Goal: Task Accomplishment & Management: Manage account settings

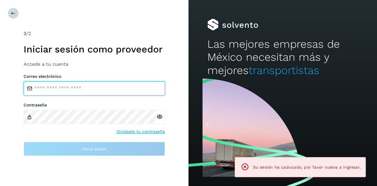
type input "**********"
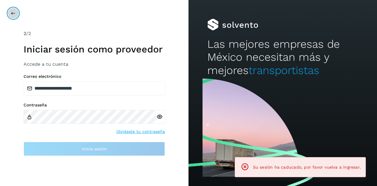
click at [17, 12] on button at bounding box center [13, 13] width 11 height 11
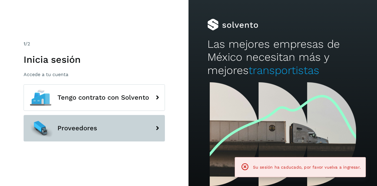
click at [61, 132] on button "Proveedores" at bounding box center [94, 128] width 141 height 26
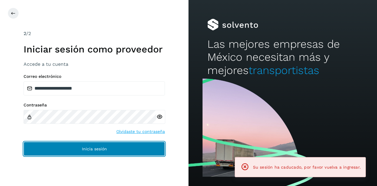
click at [72, 146] on button "Inicia sesión" at bounding box center [94, 148] width 141 height 14
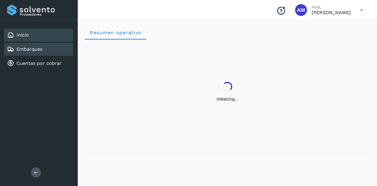
click at [37, 52] on div "Embarques" at bounding box center [24, 49] width 35 height 7
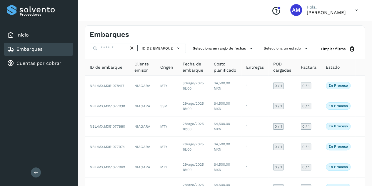
click at [36, 172] on icon at bounding box center [36, 172] width 4 height 4
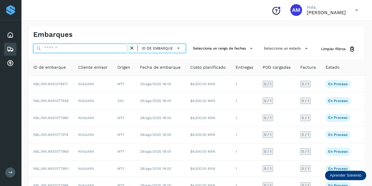
click at [84, 52] on input "text" at bounding box center [81, 48] width 96 height 9
paste input "**********"
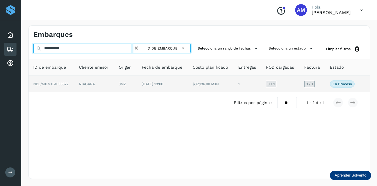
type input "**********"
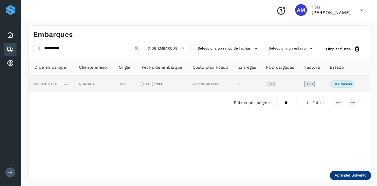
click at [98, 78] on td "NIAGARA" at bounding box center [94, 84] width 40 height 16
click at [98, 87] on td "NIAGARA" at bounding box center [94, 84] width 40 height 16
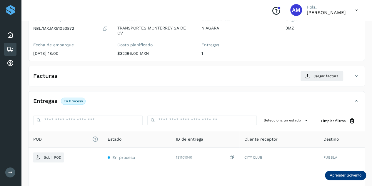
scroll to position [88, 0]
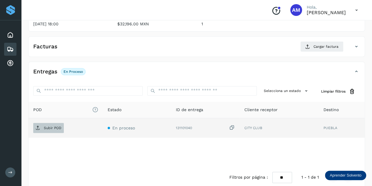
click at [51, 127] on p "Subir POD" at bounding box center [53, 128] width 18 height 4
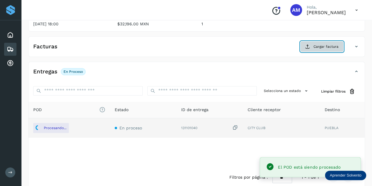
click at [318, 48] on span "Cargar factura" at bounding box center [326, 46] width 25 height 5
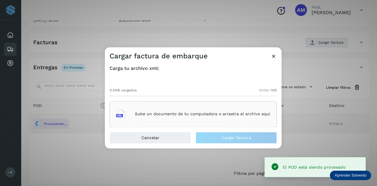
click at [194, 111] on div "Sube un documento de tu computadora o arrastra el archivo aquí" at bounding box center [193, 114] width 154 height 16
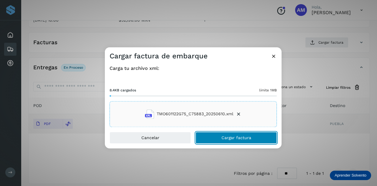
click at [219, 139] on button "Cargar factura" at bounding box center [235, 137] width 81 height 12
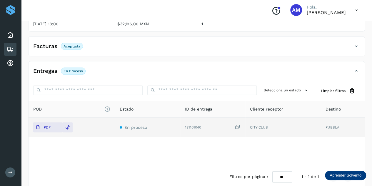
scroll to position [0, 0]
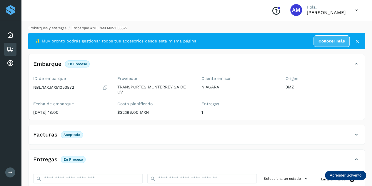
click at [50, 28] on link "Embarques y entregas" at bounding box center [48, 28] width 38 height 4
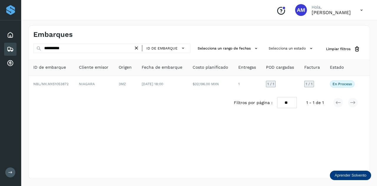
click at [136, 48] on icon at bounding box center [136, 48] width 6 height 6
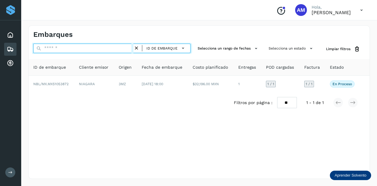
click at [116, 49] on input "text" at bounding box center [83, 48] width 100 height 9
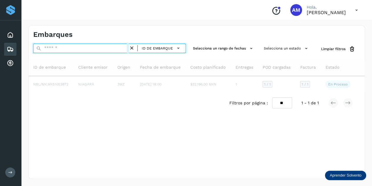
paste input "**********"
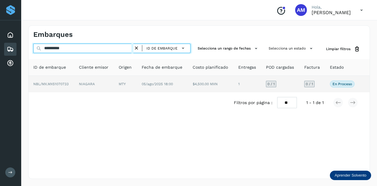
type input "**********"
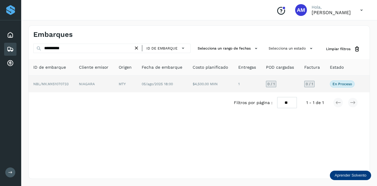
click at [127, 85] on td "MTY" at bounding box center [125, 84] width 23 height 16
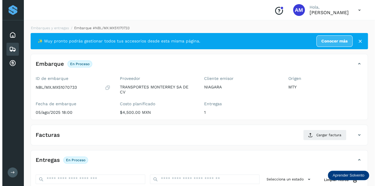
scroll to position [59, 0]
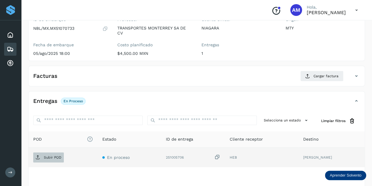
click at [46, 153] on span "Subir POD" at bounding box center [48, 156] width 31 height 9
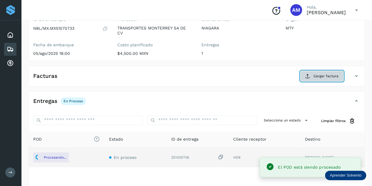
click at [321, 78] on span "Cargar factura" at bounding box center [326, 75] width 25 height 5
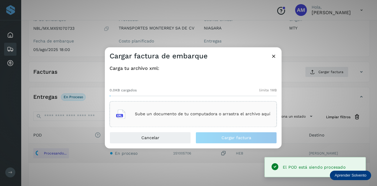
click at [225, 103] on div "Sube un documento de tu computadora o arrastra el archivo aquí" at bounding box center [192, 114] width 167 height 26
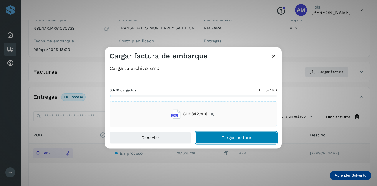
click at [217, 139] on button "Cargar factura" at bounding box center [235, 137] width 81 height 12
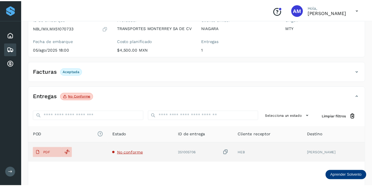
scroll to position [59, 0]
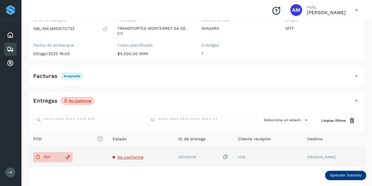
click at [141, 158] on span "No conforme" at bounding box center [130, 156] width 26 height 5
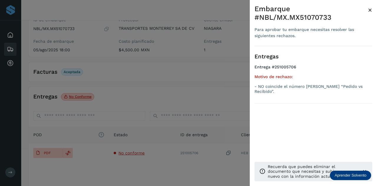
click at [181, 94] on div at bounding box center [188, 93] width 377 height 186
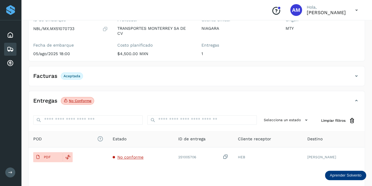
scroll to position [0, 0]
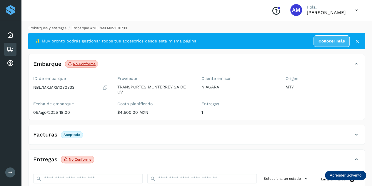
click at [56, 29] on link "Embarques y entregas" at bounding box center [48, 28] width 38 height 4
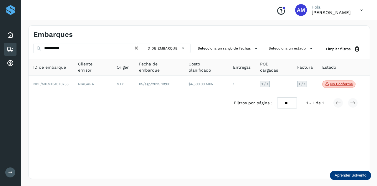
click at [136, 49] on icon at bounding box center [136, 48] width 6 height 6
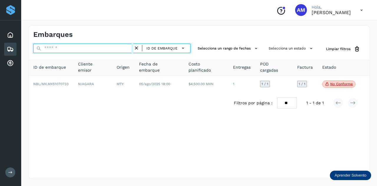
click at [124, 49] on input "text" at bounding box center [83, 48] width 100 height 9
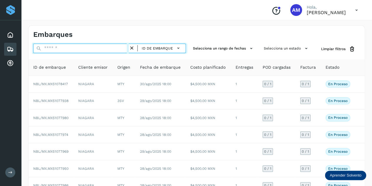
paste input "**********"
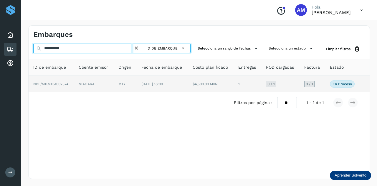
type input "**********"
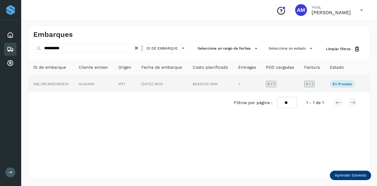
click at [109, 86] on td "NIAGARA" at bounding box center [94, 84] width 40 height 16
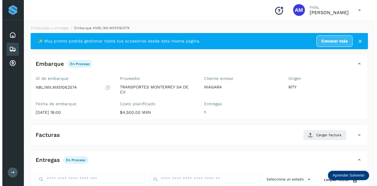
scroll to position [88, 0]
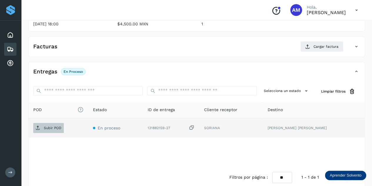
click at [50, 129] on span "Subir POD" at bounding box center [48, 127] width 31 height 9
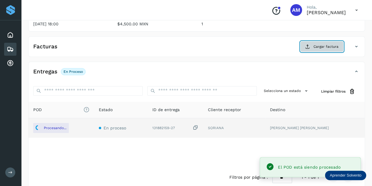
click at [322, 45] on span "Cargar factura" at bounding box center [326, 46] width 25 height 5
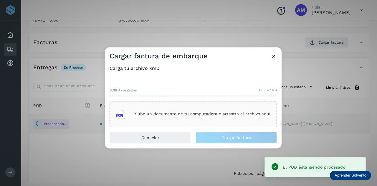
click at [179, 110] on div "Sube un documento de tu computadora o arrastra el archivo aquí" at bounding box center [193, 114] width 154 height 16
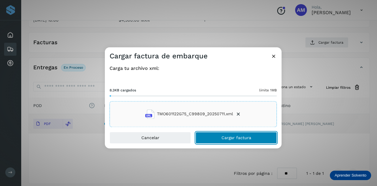
click at [228, 141] on button "Cargar factura" at bounding box center [235, 137] width 81 height 12
